Goal: Download file/media

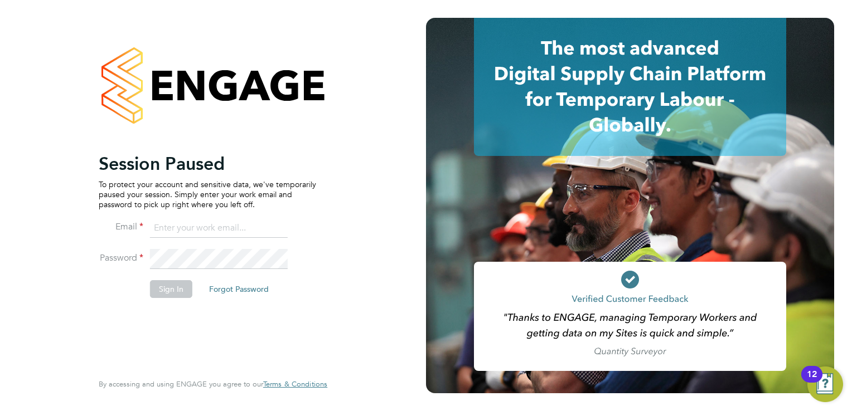
type input "sinead.mills@pretiumresourcing.co.uk"
click at [167, 295] on button "Sign In" at bounding box center [171, 289] width 42 height 18
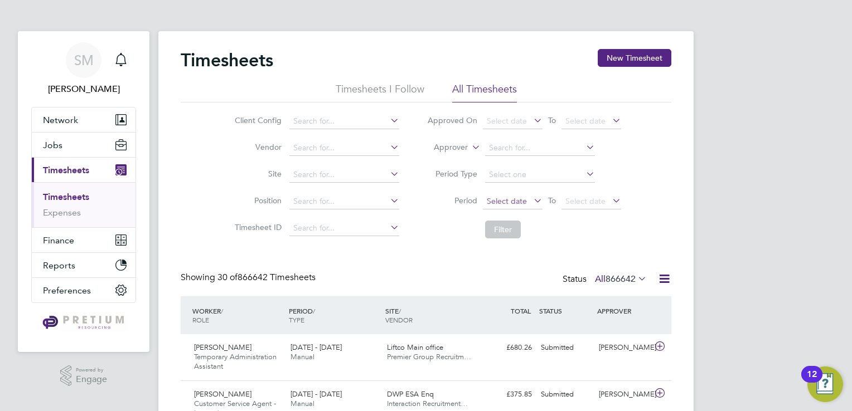
click at [515, 205] on span "Select date" at bounding box center [507, 201] width 40 height 10
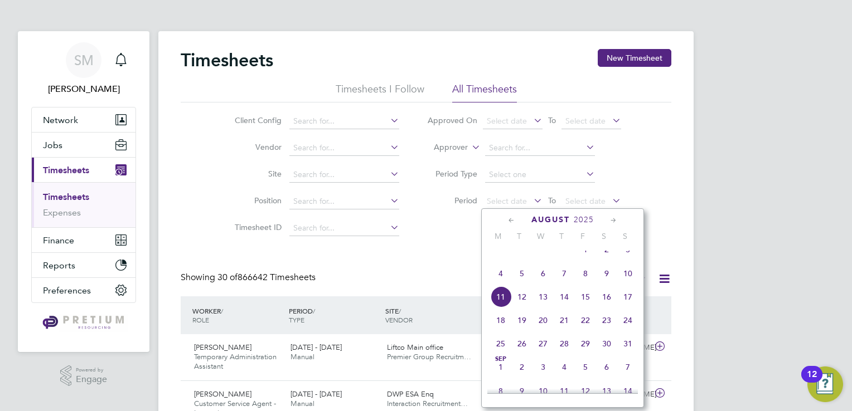
click at [502, 280] on span "4" at bounding box center [500, 273] width 21 height 21
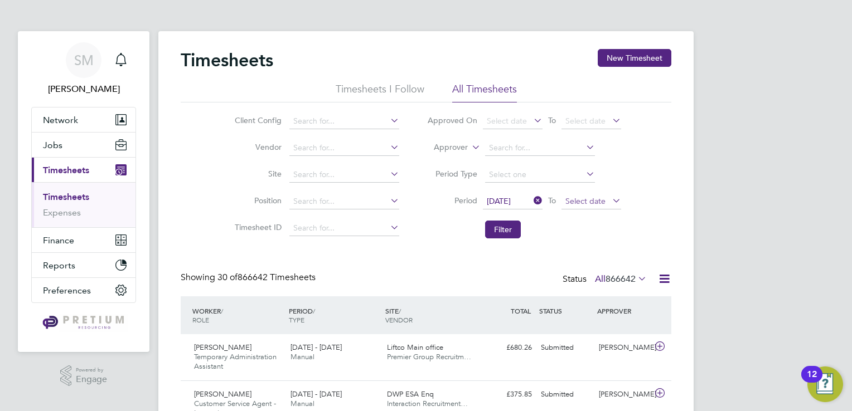
click at [597, 200] on span "Select date" at bounding box center [585, 201] width 40 height 10
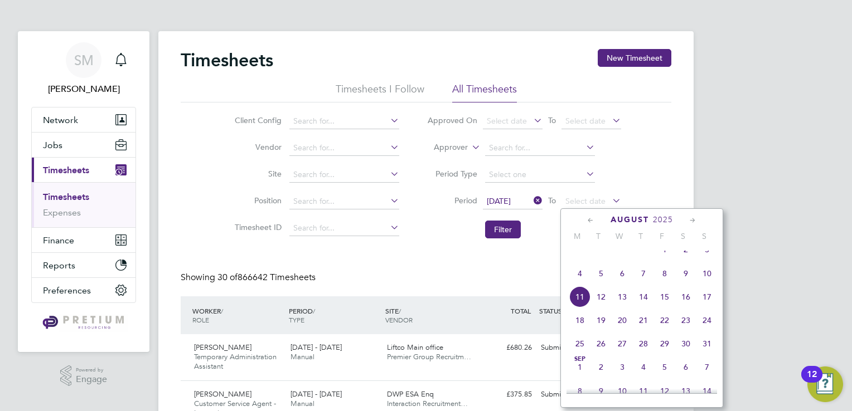
click at [712, 284] on span "10" at bounding box center [706, 273] width 21 height 21
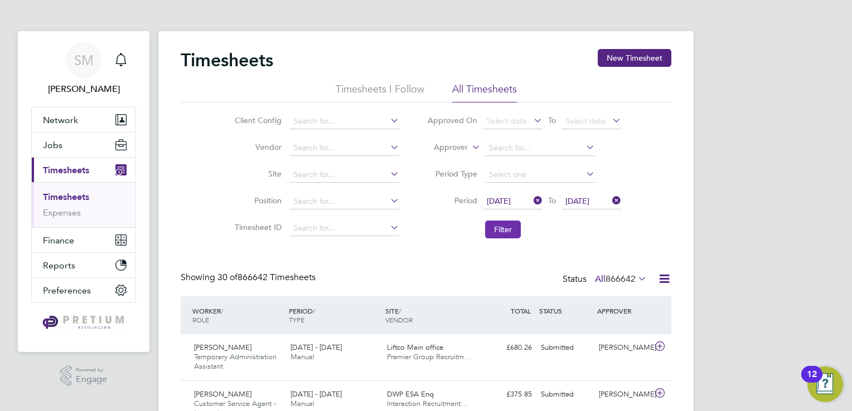
click at [510, 231] on button "Filter" at bounding box center [503, 230] width 36 height 18
click at [666, 280] on icon at bounding box center [664, 279] width 14 height 14
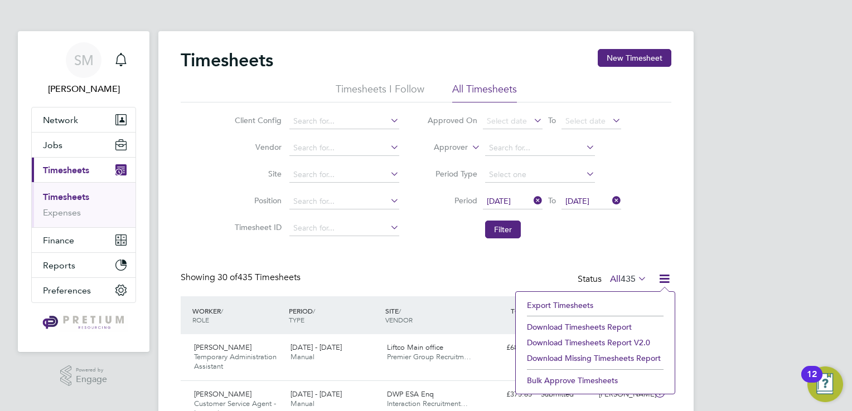
click at [606, 341] on li "Download Timesheets Report v2.0" at bounding box center [595, 343] width 148 height 16
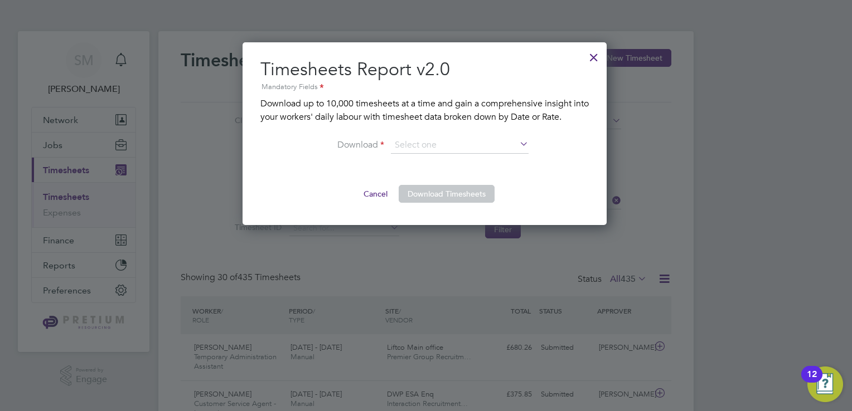
click at [517, 138] on icon at bounding box center [517, 145] width 0 height 16
click at [516, 147] on input at bounding box center [460, 145] width 138 height 17
click at [504, 161] on li "By Rate" at bounding box center [460, 160] width 138 height 14
type input "By Rate"
click at [461, 194] on button "Download Timesheets" at bounding box center [446, 194] width 96 height 18
